Goal: Task Accomplishment & Management: Manage account settings

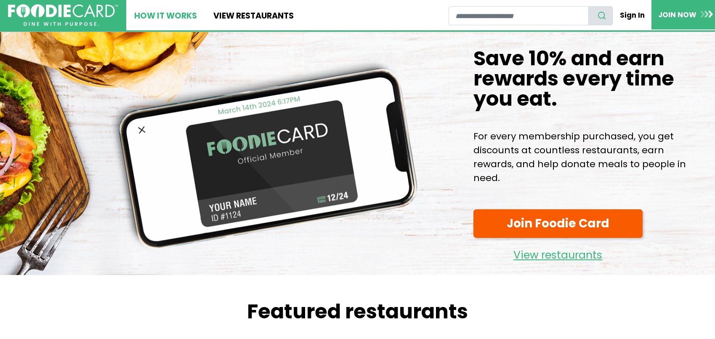
click at [158, 17] on link "How It Works" at bounding box center [165, 15] width 79 height 30
click at [630, 11] on link "Sign In" at bounding box center [633, 15] width 38 height 18
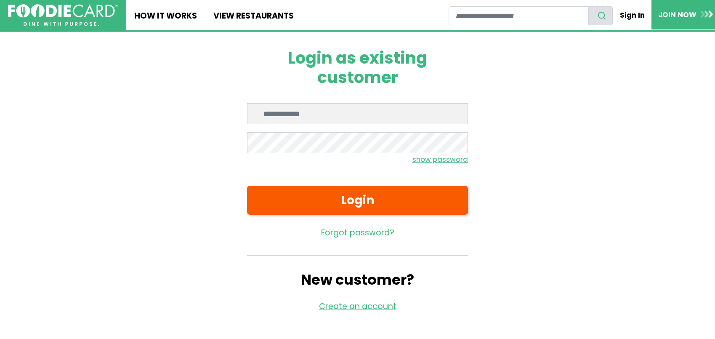
click at [340, 120] on input "Enter email" at bounding box center [357, 113] width 221 height 21
type input "**********"
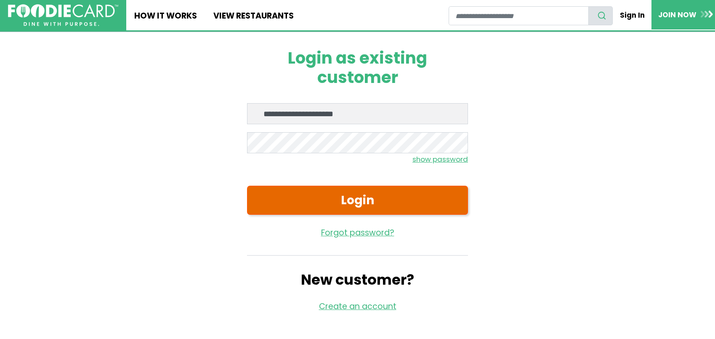
click at [361, 197] on button "Login" at bounding box center [357, 200] width 221 height 29
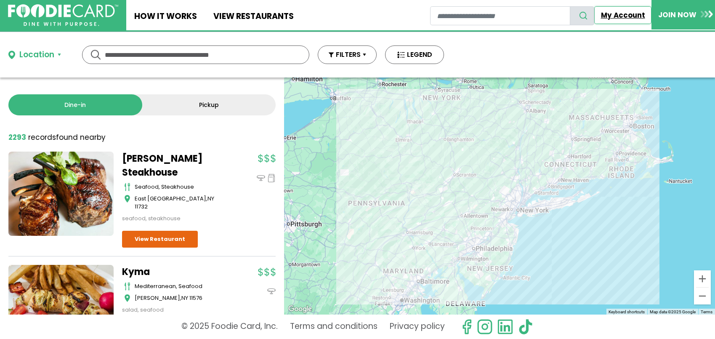
click at [633, 17] on link "My Account" at bounding box center [622, 15] width 57 height 18
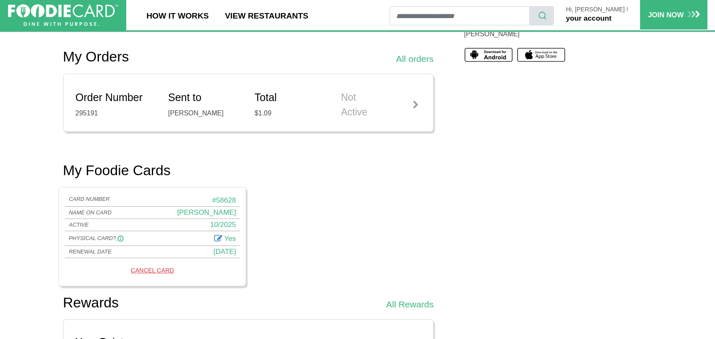
scroll to position [323, 0]
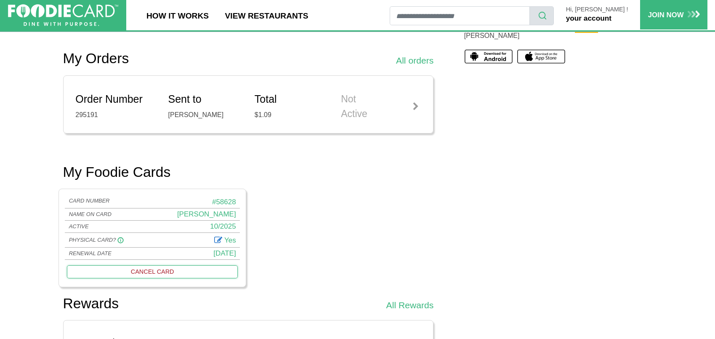
click at [146, 271] on link "CANCEL CARD" at bounding box center [152, 271] width 170 height 13
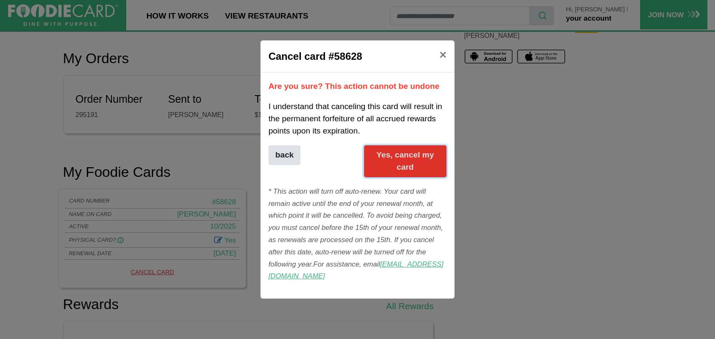
click at [394, 157] on button "Yes, cancel my card" at bounding box center [405, 161] width 83 height 32
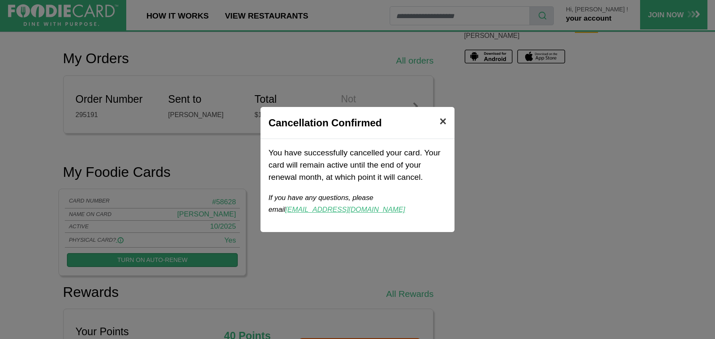
click at [442, 122] on span "×" at bounding box center [442, 120] width 7 height 13
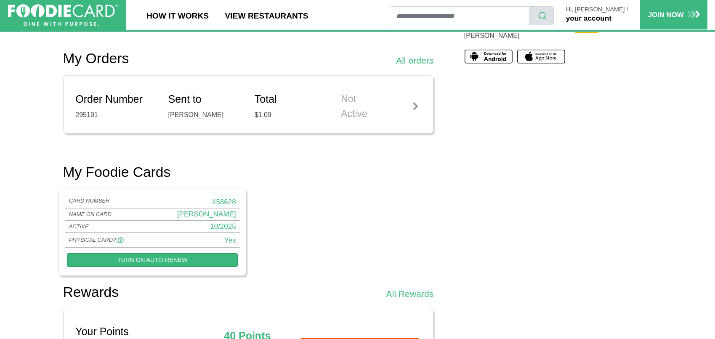
click at [612, 20] on link "your account" at bounding box center [588, 18] width 45 height 8
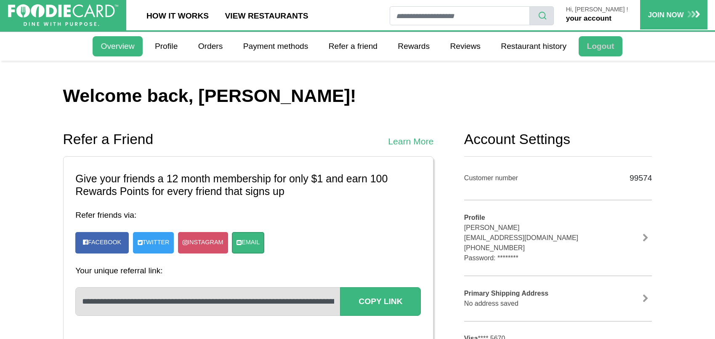
click at [602, 48] on link "Logout" at bounding box center [600, 46] width 43 height 20
